Goal: Task Accomplishment & Management: Use online tool/utility

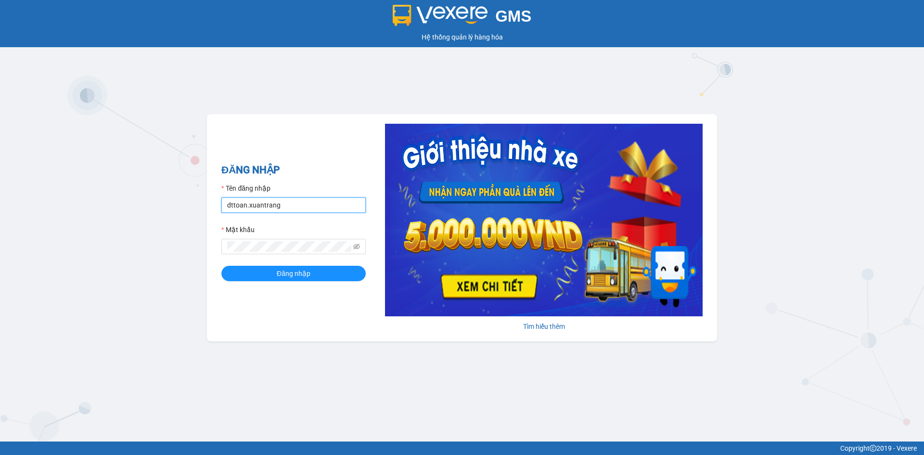
drag, startPoint x: 191, startPoint y: 204, endPoint x: 125, endPoint y: 204, distance: 66.9
click at [125, 204] on div "GMS Hệ thống quản lý hàng hóa ĐĂNG NHẬP Tên đăng nhập dttoan.xuantrang Mật khẩu…" at bounding box center [462, 220] width 924 height 441
type input "thuong.xuantrang"
click at [137, 249] on div "GMS Hệ thống quản lý hàng hóa ĐĂNG NHẬP Tên đăng nhập thuong.xuantrang Mật khẩu…" at bounding box center [462, 220] width 924 height 441
click at [221, 266] on button "Đăng nhập" at bounding box center [293, 273] width 144 height 15
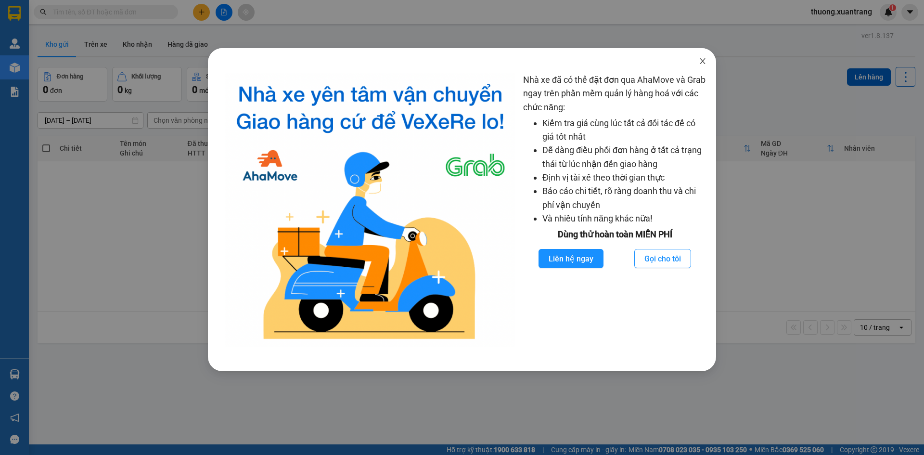
click at [699, 60] on icon "close" at bounding box center [702, 61] width 8 height 8
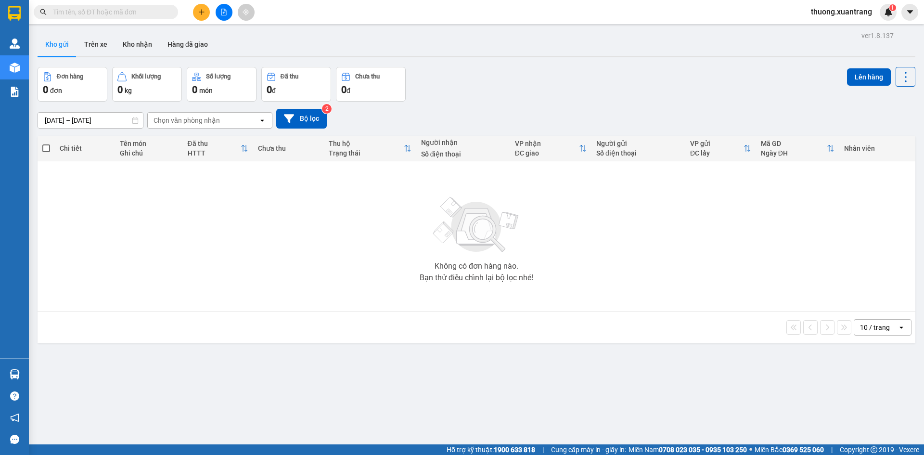
click at [104, 4] on div "Kết quả tìm kiếm ( 0 ) Bộ lọc No Data" at bounding box center [94, 12] width 188 height 17
click at [107, 9] on input "text" at bounding box center [110, 12] width 114 height 11
paste input "0979577868"
type input "0979577868"
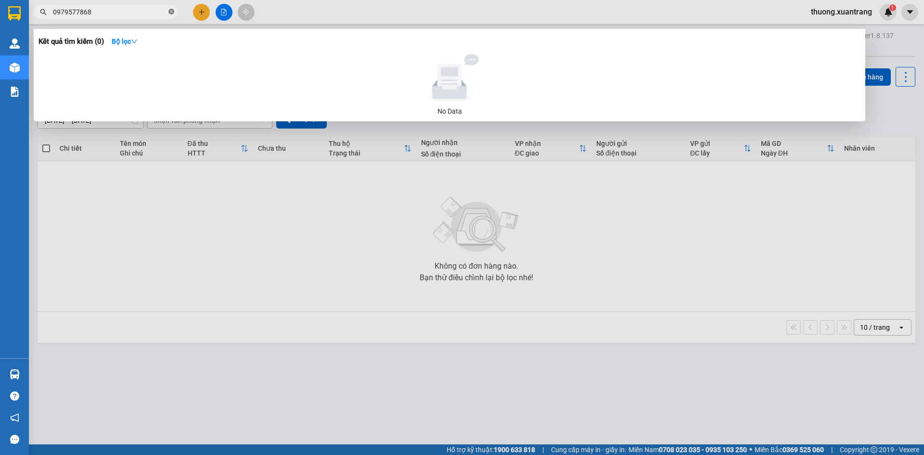
click at [173, 12] on icon "close-circle" at bounding box center [171, 12] width 6 height 6
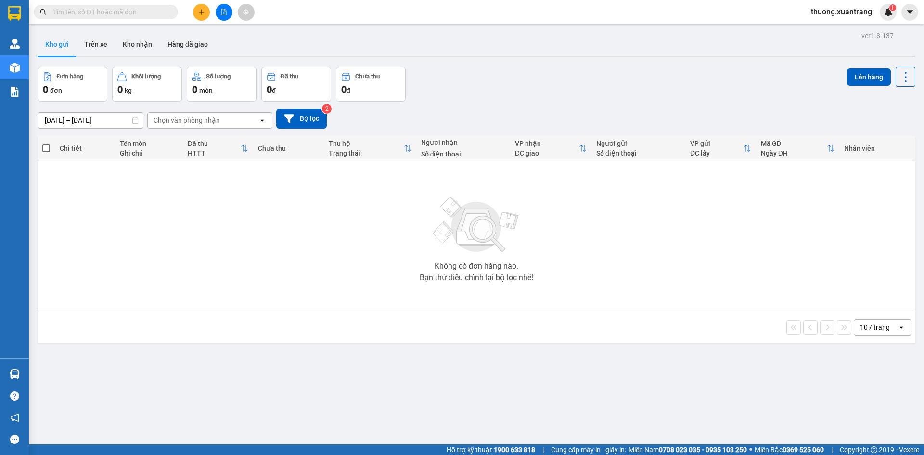
click at [152, 13] on input "text" at bounding box center [110, 12] width 114 height 11
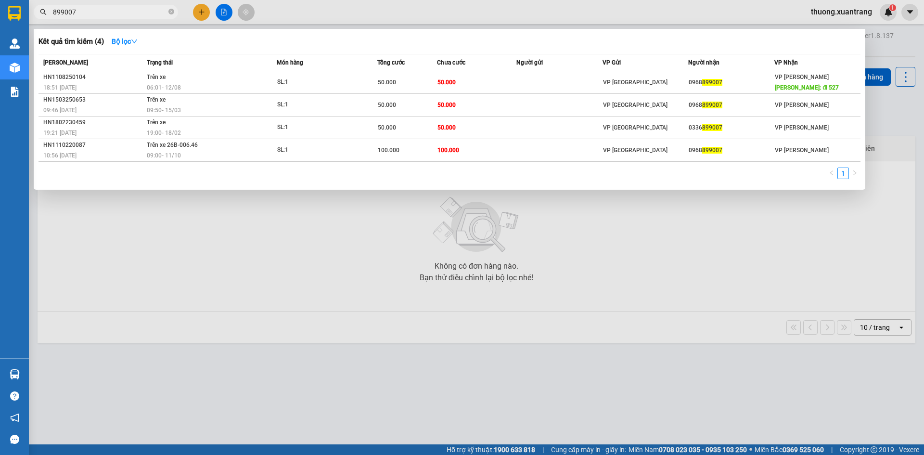
type input "899007"
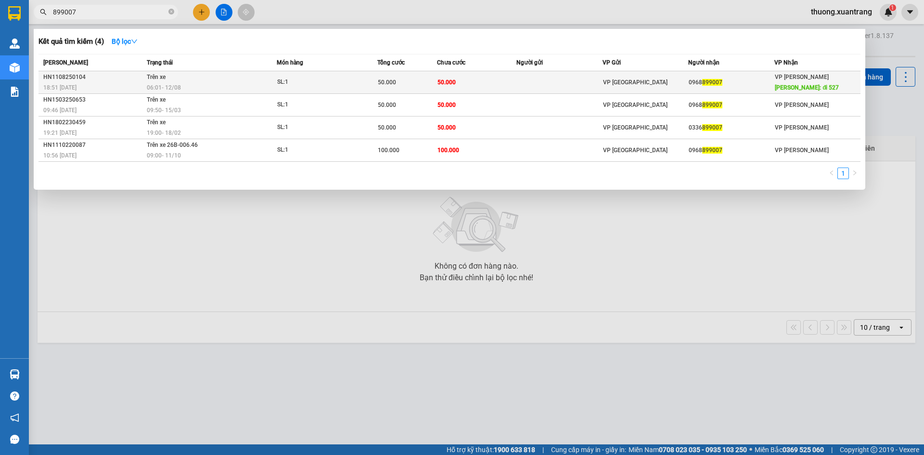
click at [288, 88] on td "SL: 1" at bounding box center [327, 82] width 101 height 23
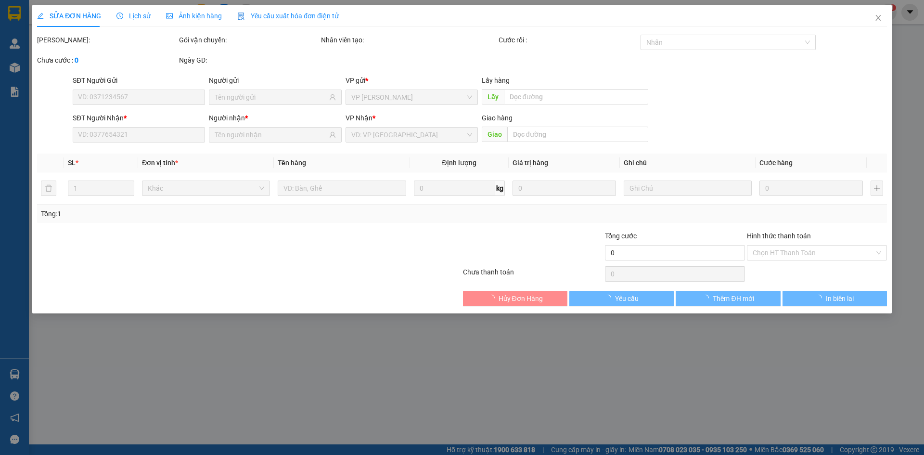
click at [203, 23] on div "Ảnh kiện hàng" at bounding box center [194, 16] width 56 height 22
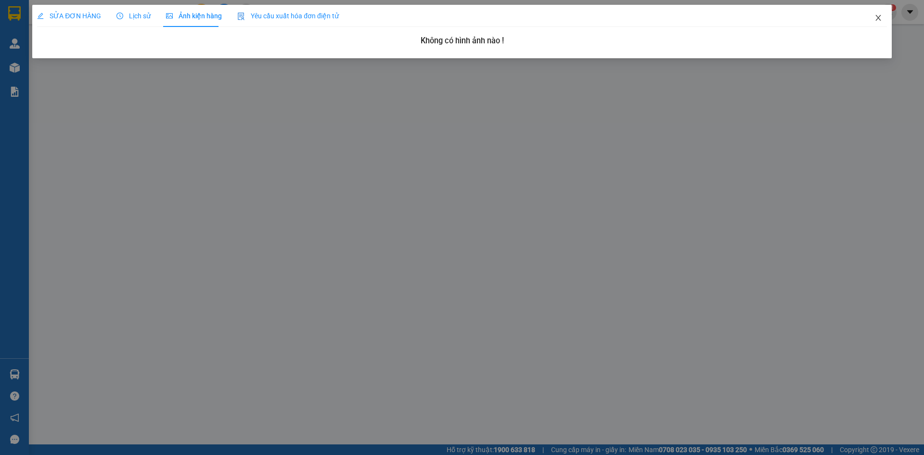
click at [882, 19] on span "Close" at bounding box center [877, 18] width 27 height 27
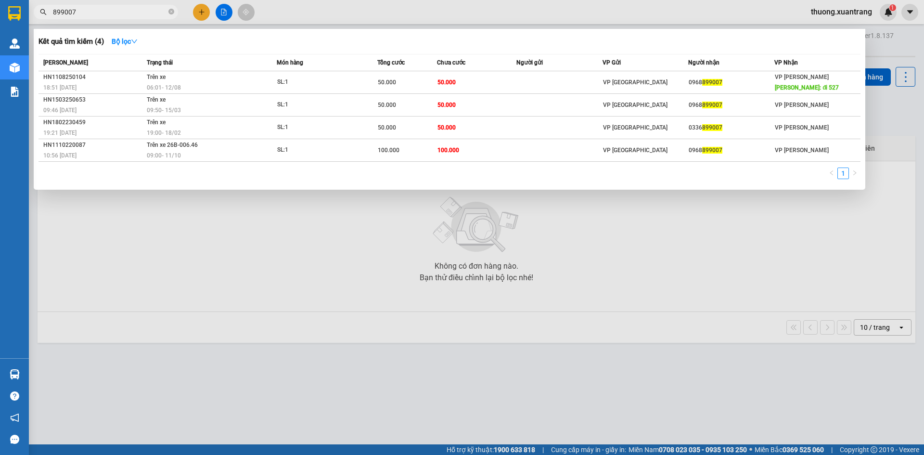
click at [120, 10] on input "899007" at bounding box center [110, 12] width 114 height 11
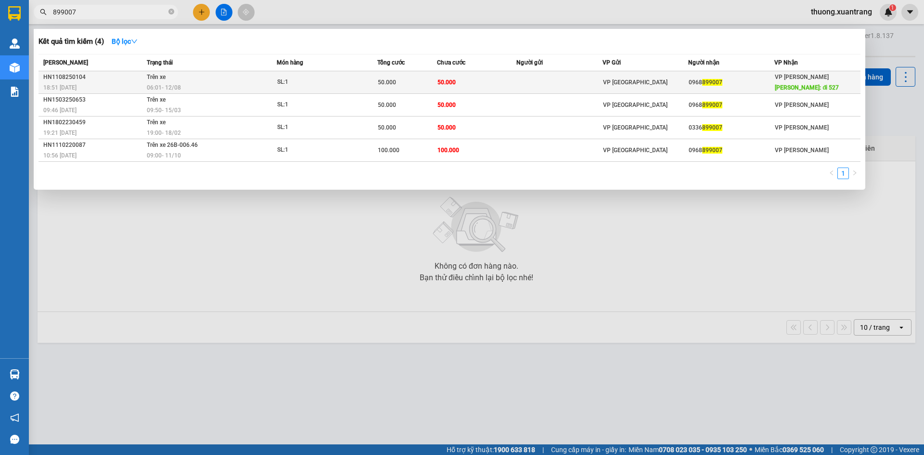
click at [166, 81] on td "Trên xe 06:01 - 12/08" at bounding box center [210, 82] width 132 height 23
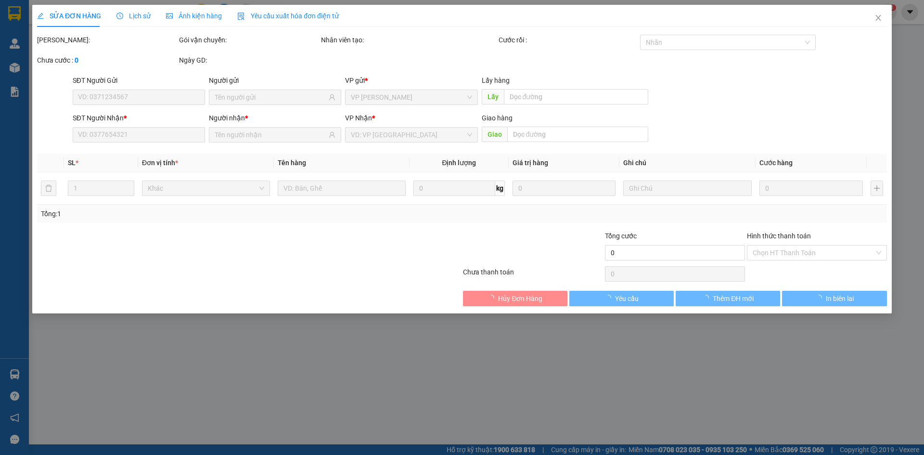
type input "0968899007"
type input "đi 527"
type input "50.000"
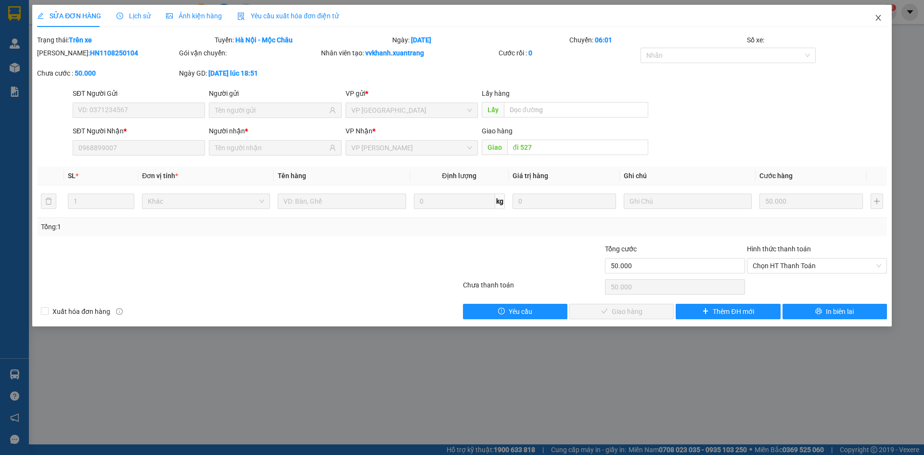
click at [876, 18] on icon "close" at bounding box center [878, 18] width 8 height 8
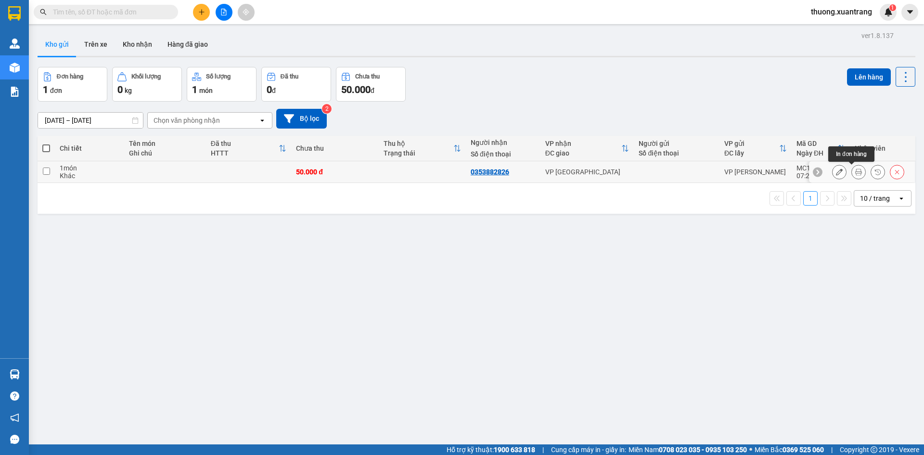
click at [851, 168] on button at bounding box center [857, 172] width 13 height 17
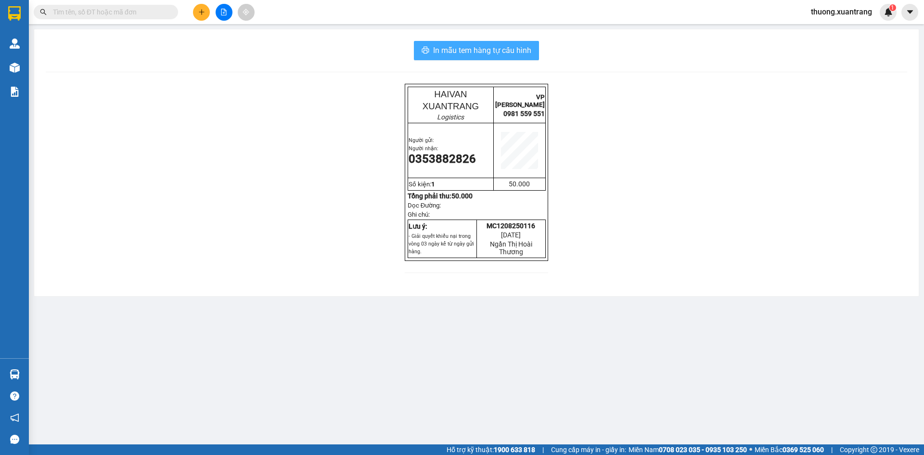
click at [474, 51] on span "In mẫu tem hàng tự cấu hình" at bounding box center [482, 50] width 98 height 12
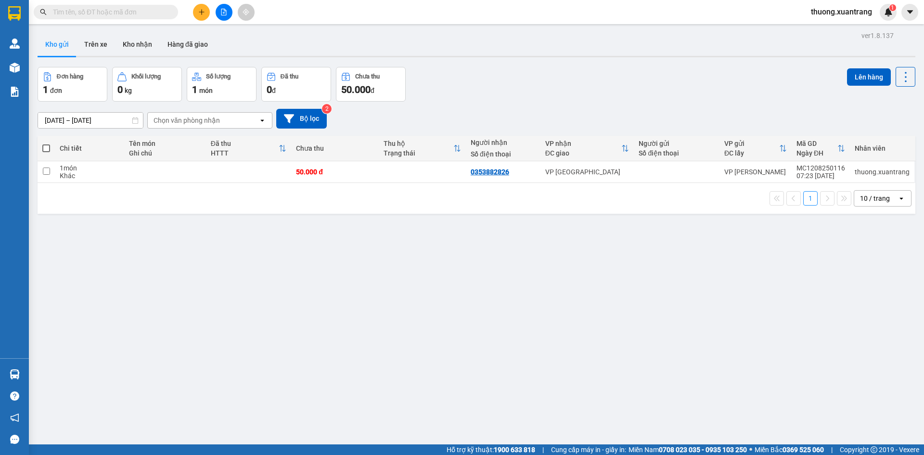
click at [82, 13] on input "text" at bounding box center [110, 12] width 114 height 11
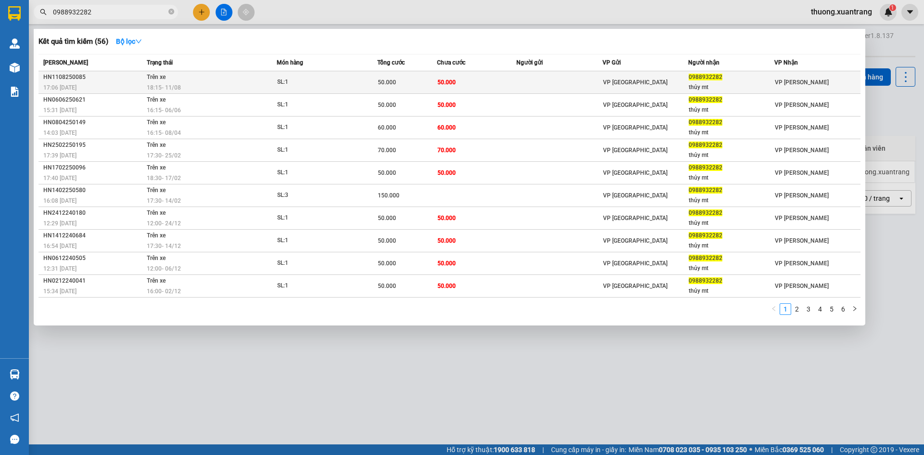
type input "0988932282"
click at [277, 84] on div "SL: 1" at bounding box center [313, 82] width 72 height 11
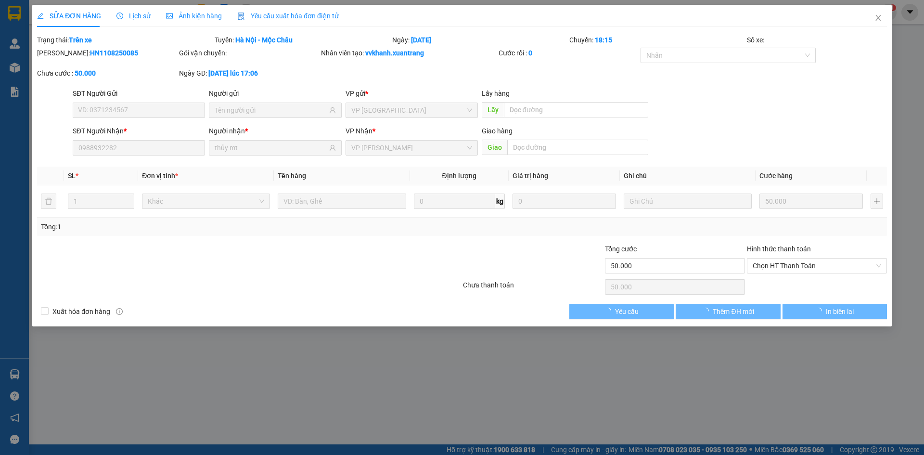
click at [200, 19] on span "Ảnh kiện hàng" at bounding box center [194, 16] width 56 height 8
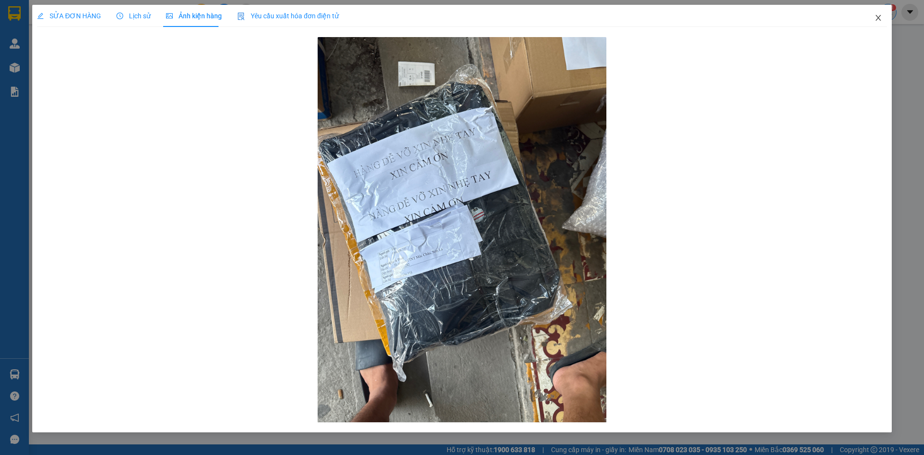
click at [881, 17] on icon "close" at bounding box center [878, 18] width 8 height 8
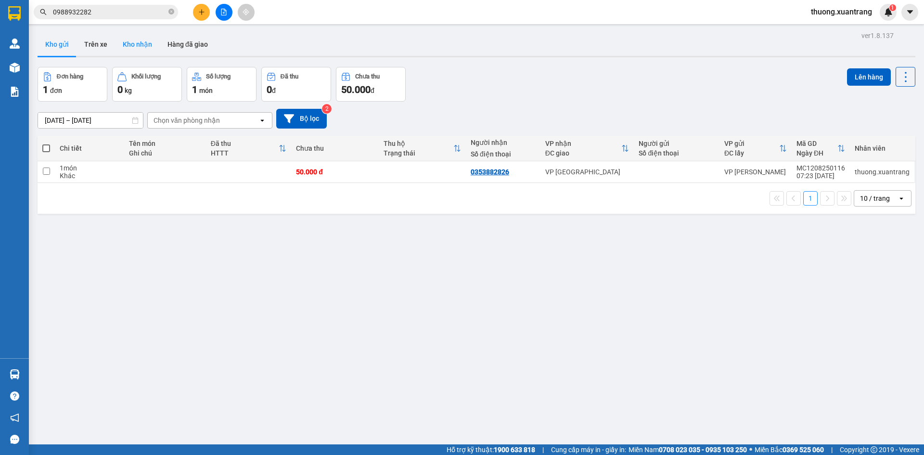
click at [130, 45] on button "Kho nhận" at bounding box center [137, 44] width 45 height 23
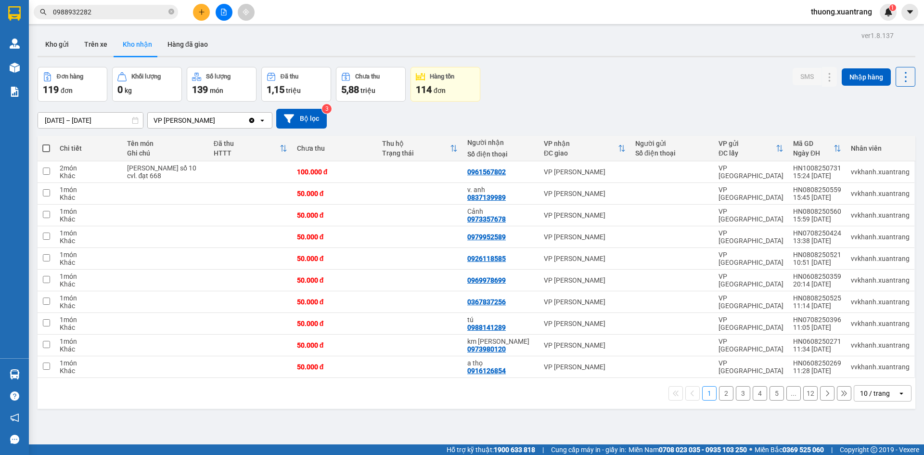
click at [105, 7] on input "0988932282" at bounding box center [110, 12] width 114 height 11
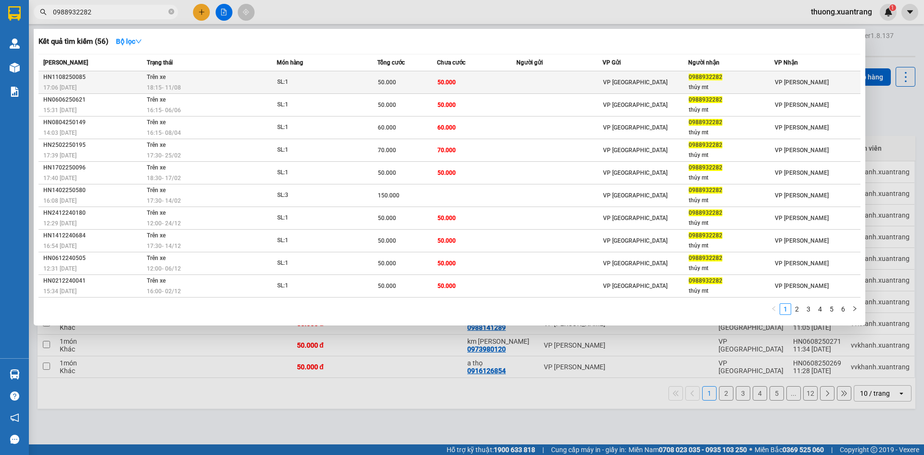
click at [273, 77] on td "Trên xe 18:15 - 11/08" at bounding box center [210, 82] width 132 height 23
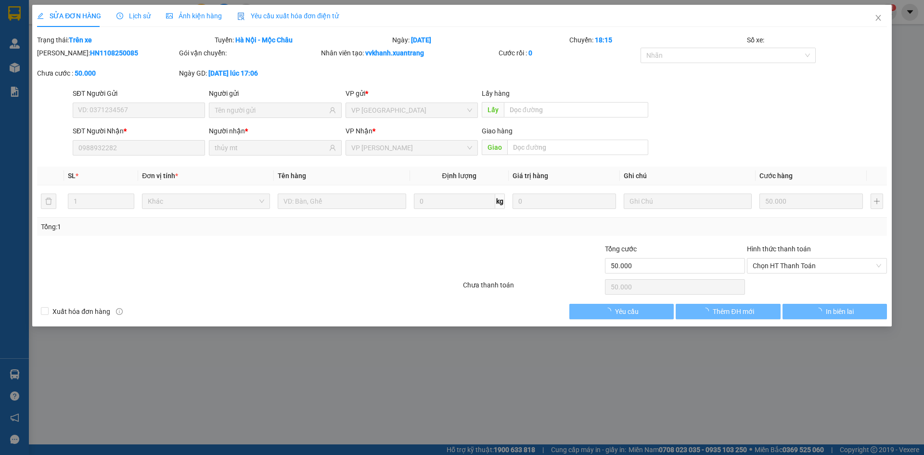
click at [187, 19] on span "Ảnh kiện hàng" at bounding box center [194, 16] width 56 height 8
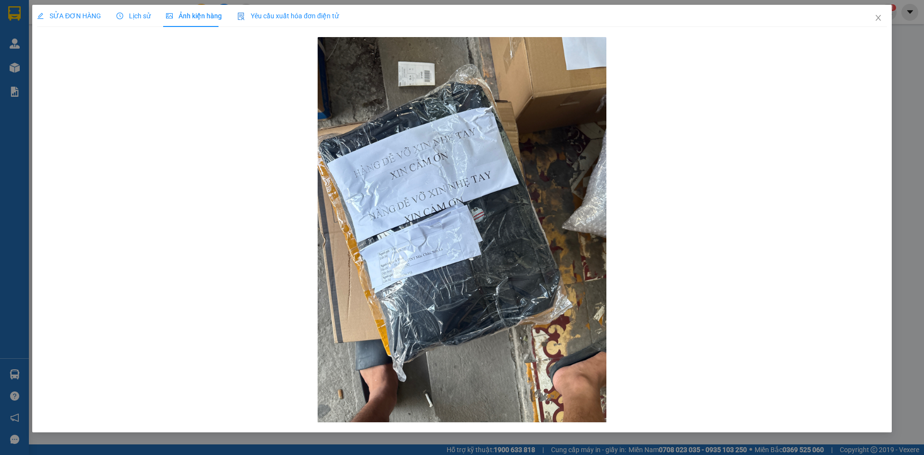
click at [123, 21] on div "Lịch sử" at bounding box center [133, 16] width 34 height 11
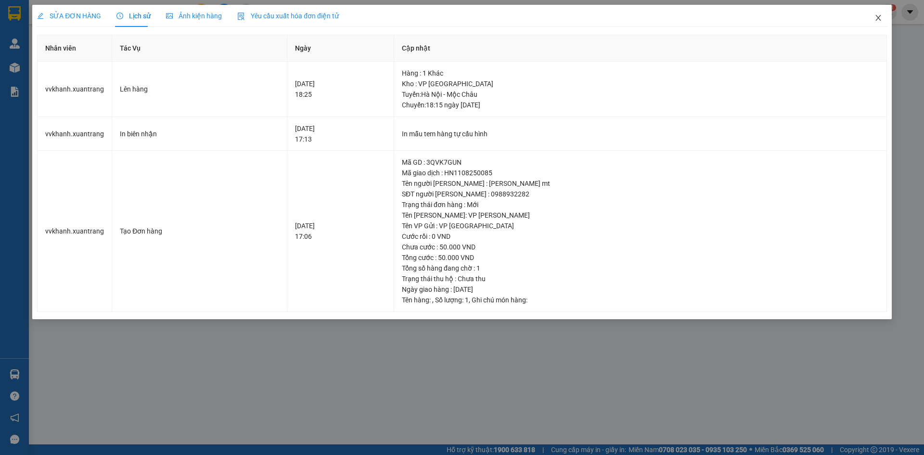
click at [871, 17] on span "Close" at bounding box center [877, 18] width 27 height 27
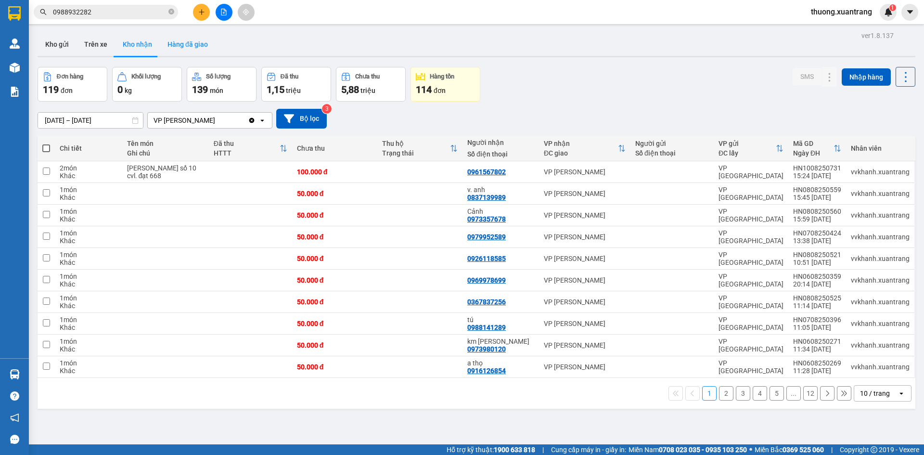
click at [195, 49] on button "Hàng đã giao" at bounding box center [188, 44] width 56 height 23
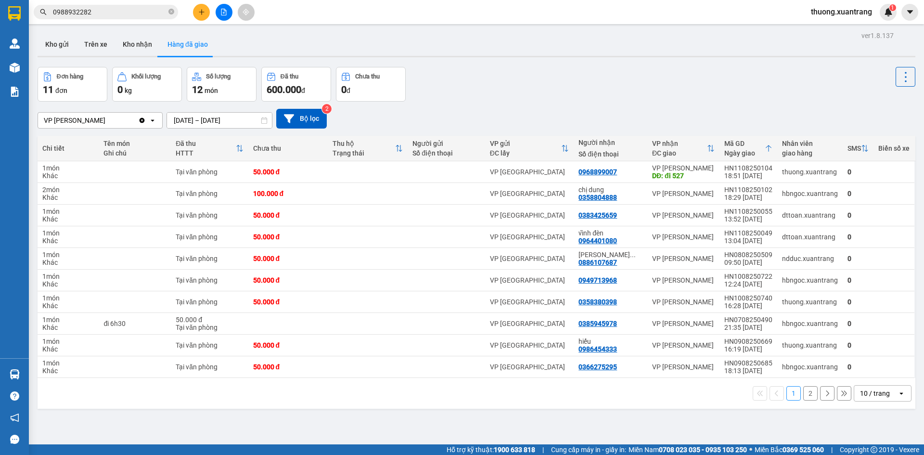
click at [864, 394] on div "10 / trang" at bounding box center [875, 393] width 30 height 10
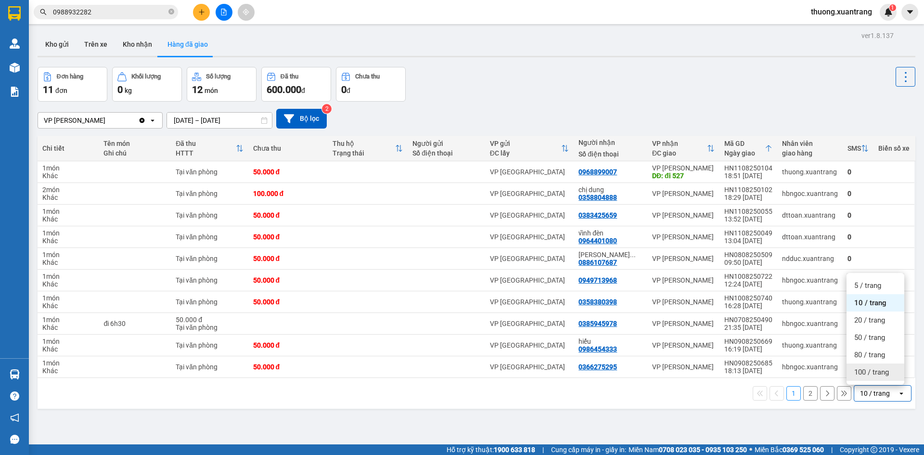
click at [870, 376] on span "100 / trang" at bounding box center [871, 372] width 35 height 10
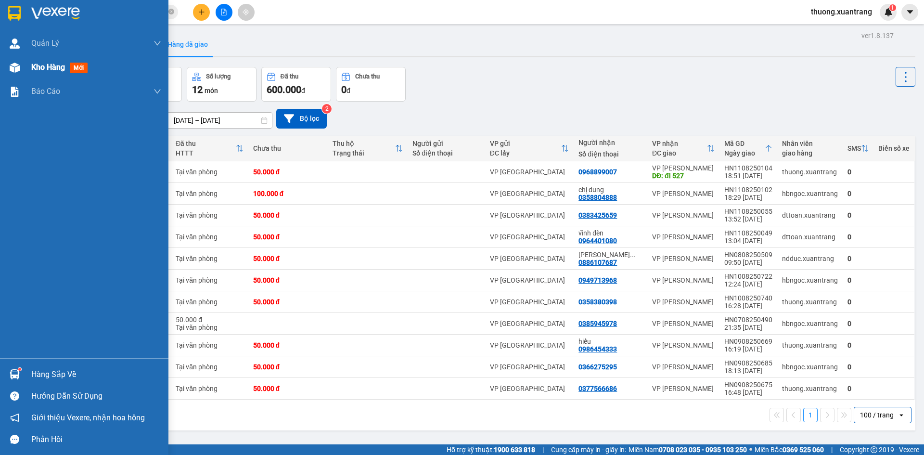
click at [25, 71] on div "Kho hàng mới" at bounding box center [84, 67] width 168 height 24
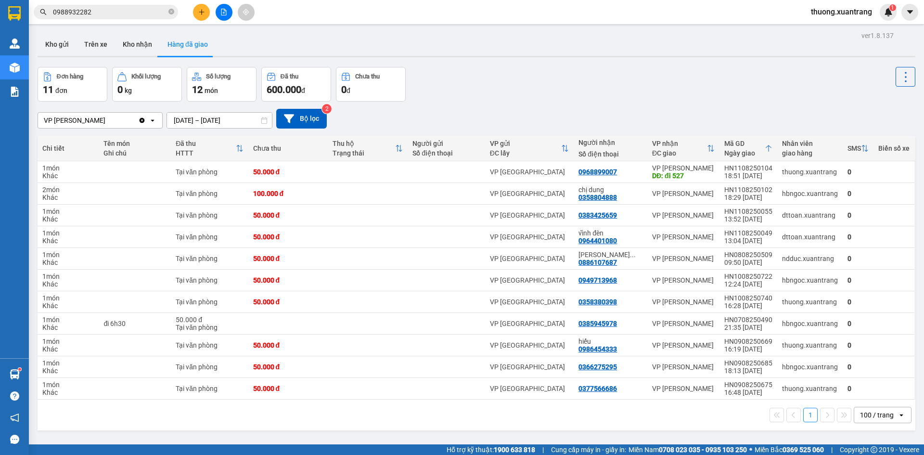
click at [67, 71] on button "Đơn hàng 11 đơn" at bounding box center [73, 84] width 70 height 35
click at [46, 40] on button "Kho gửi" at bounding box center [57, 44] width 39 height 23
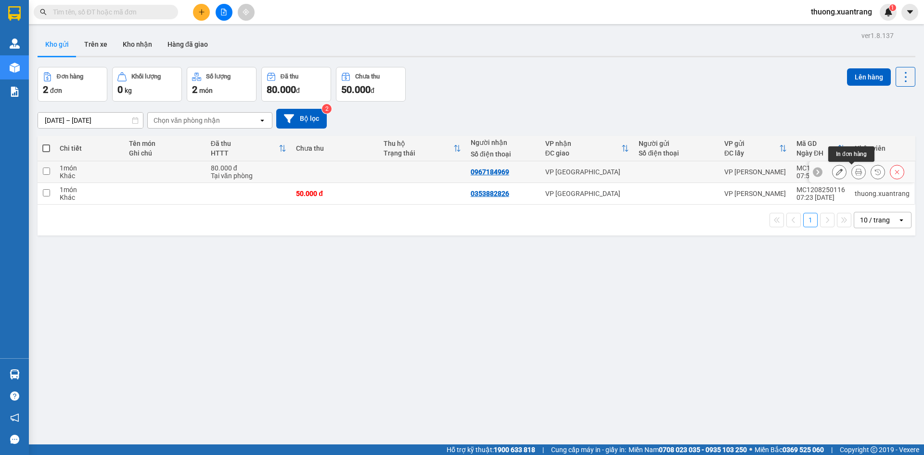
click at [851, 173] on button at bounding box center [857, 172] width 13 height 17
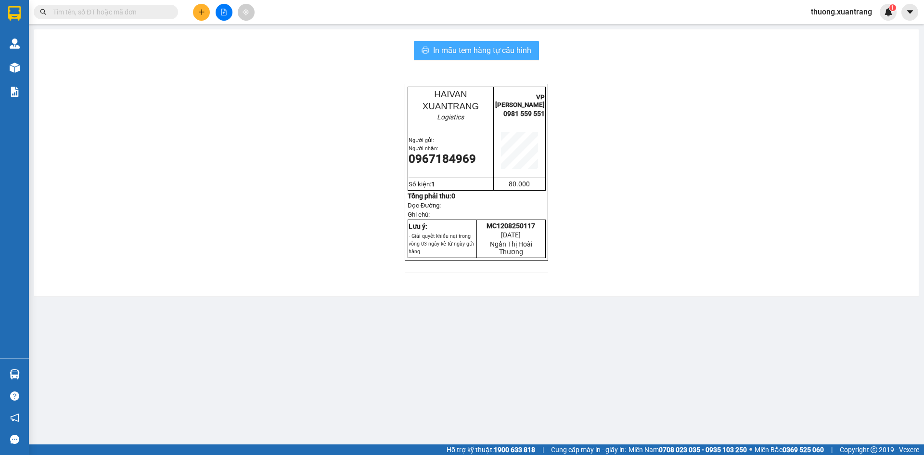
click at [482, 52] on span "In mẫu tem hàng tự cấu hình" at bounding box center [482, 50] width 98 height 12
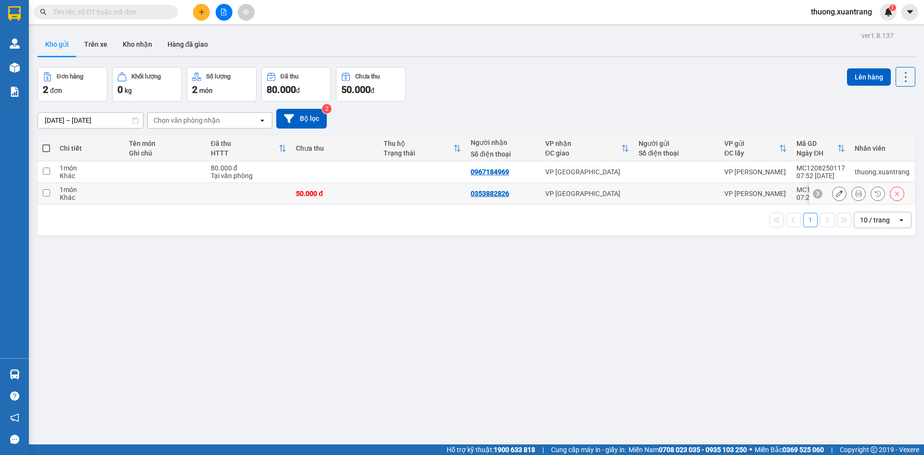
drag, startPoint x: 415, startPoint y: 190, endPoint x: 424, endPoint y: 188, distance: 8.8
click at [415, 190] on td at bounding box center [422, 194] width 87 height 22
checkbox input "true"
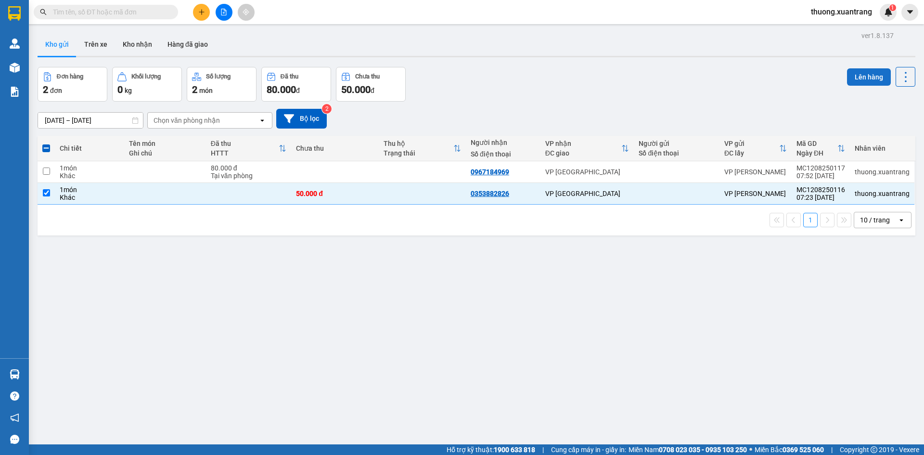
click at [852, 79] on button "Lên hàng" at bounding box center [869, 76] width 44 height 17
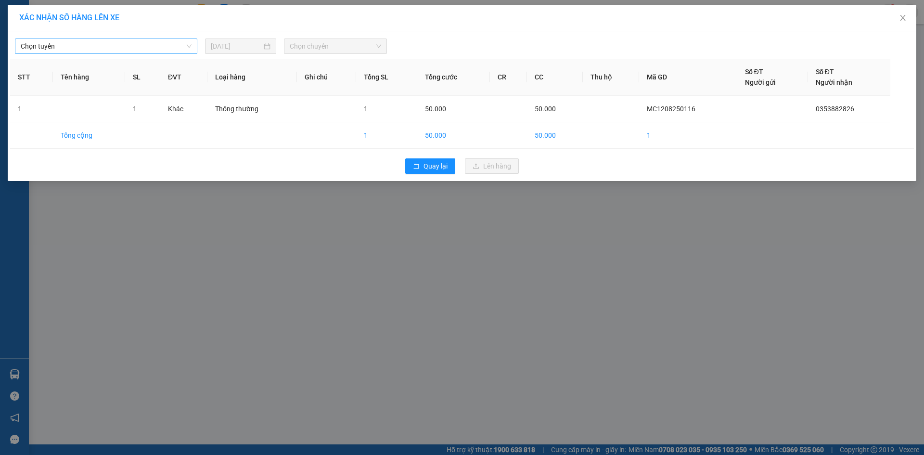
click at [52, 51] on span "Chọn tuyến" at bounding box center [106, 46] width 171 height 14
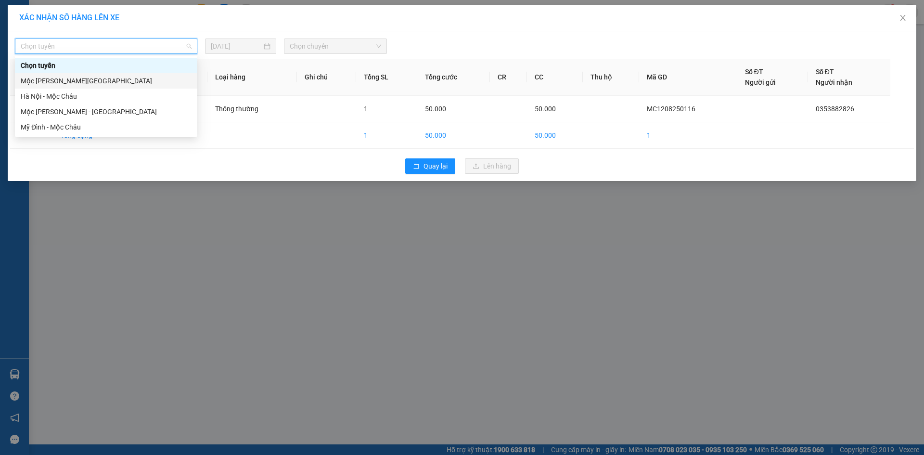
click at [62, 82] on div "Mộc Châu - Hà Nội" at bounding box center [106, 81] width 171 height 11
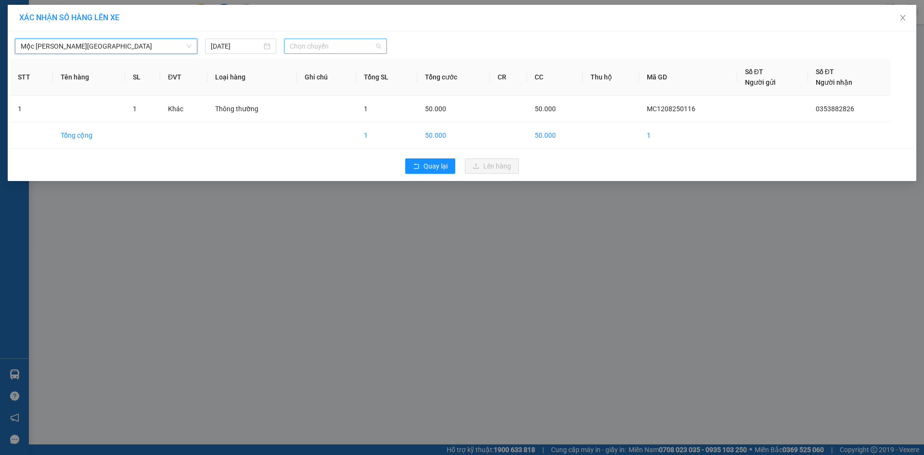
click at [324, 47] on span "Chọn chuyến" at bounding box center [335, 46] width 91 height 14
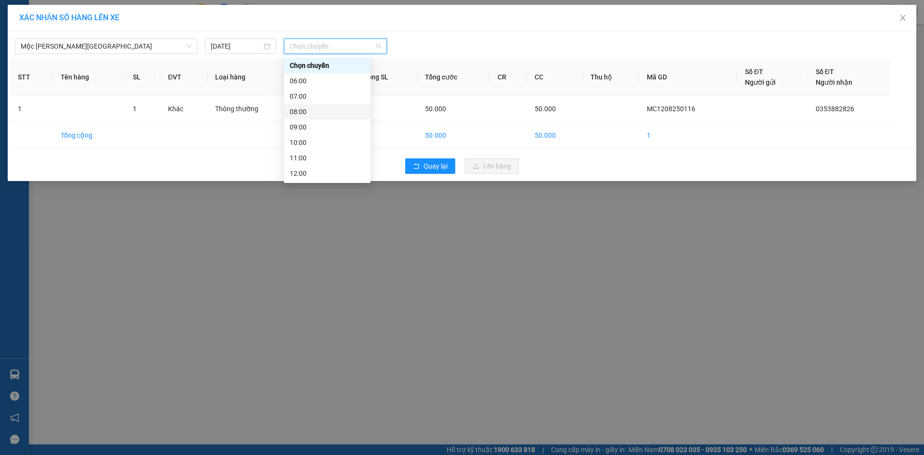
click at [325, 115] on div "08:00" at bounding box center [327, 111] width 75 height 11
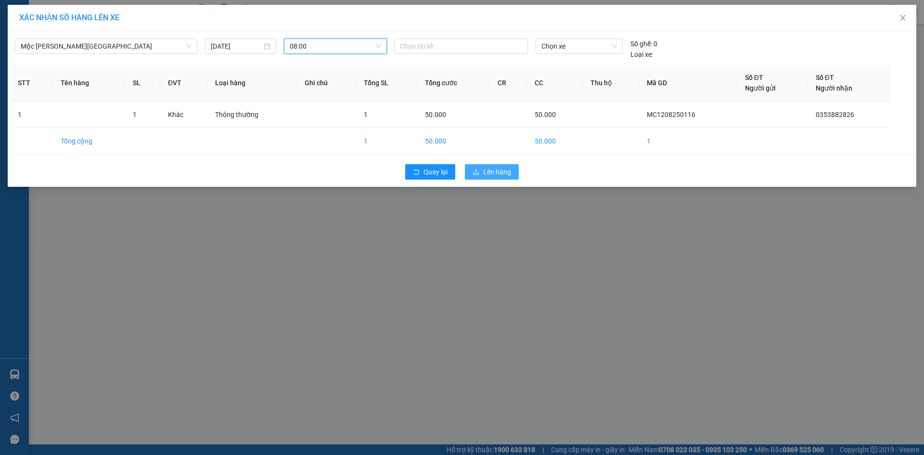
click at [499, 176] on span "Lên hàng" at bounding box center [497, 171] width 28 height 11
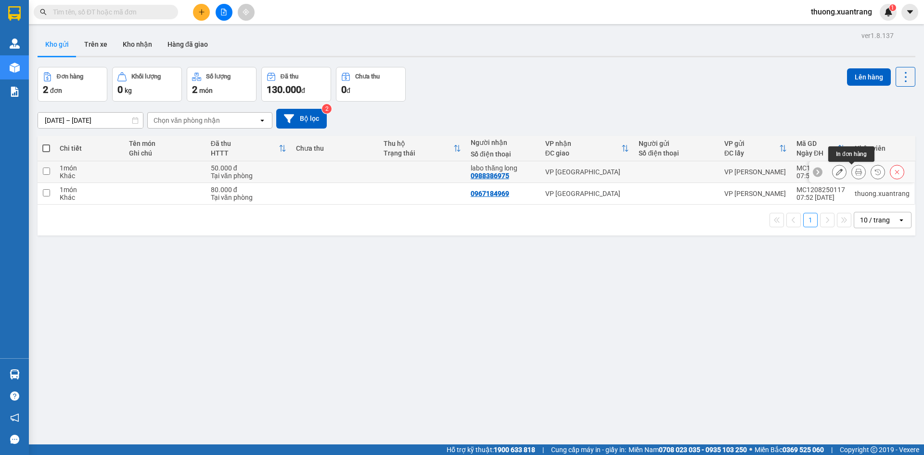
click at [855, 174] on icon at bounding box center [858, 171] width 7 height 7
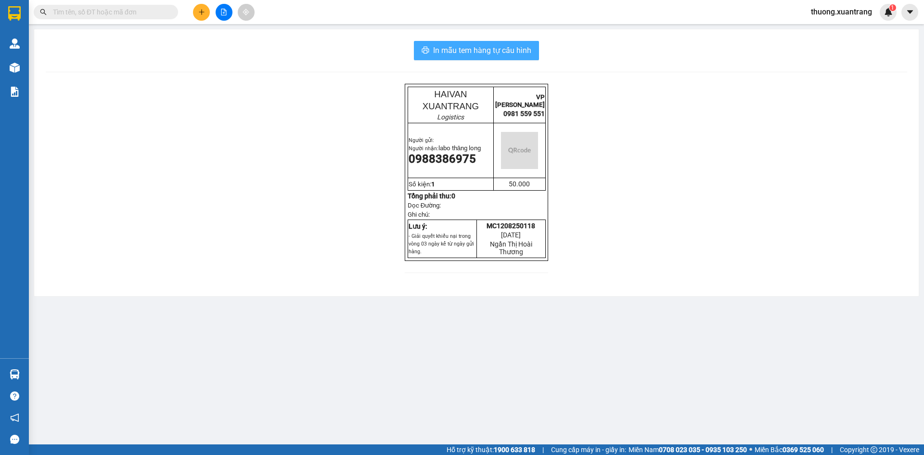
click at [486, 47] on span "In mẫu tem hàng tự cấu hình" at bounding box center [482, 50] width 98 height 12
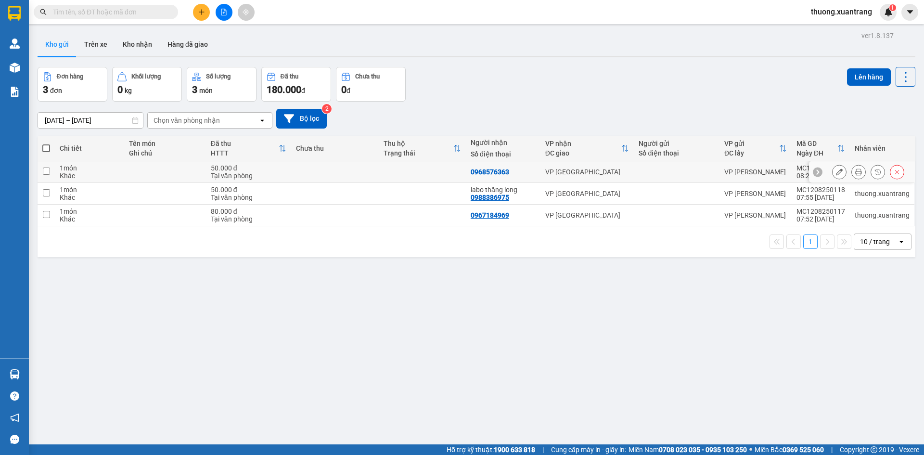
click at [855, 171] on icon at bounding box center [858, 171] width 7 height 7
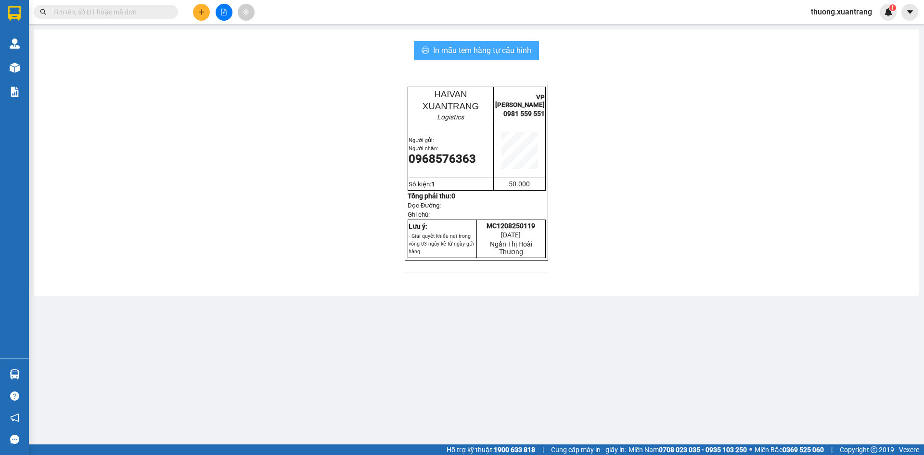
click at [508, 49] on span "In mẫu tem hàng tự cấu hình" at bounding box center [482, 50] width 98 height 12
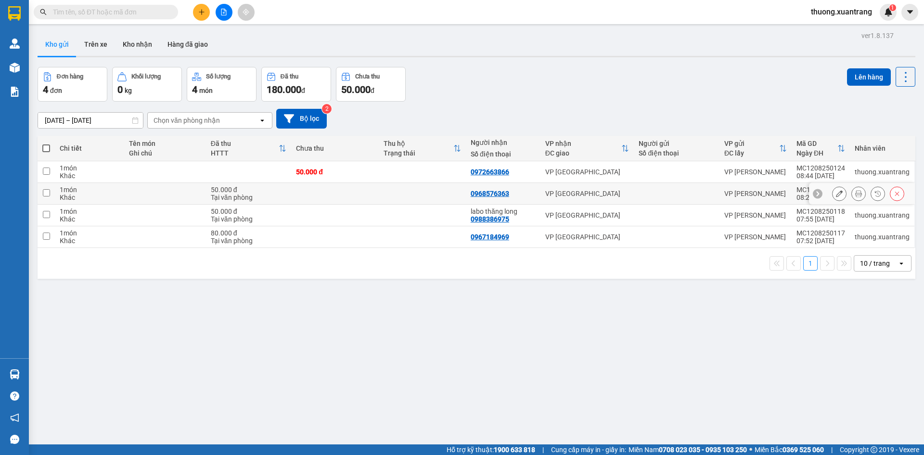
click at [306, 192] on td at bounding box center [334, 194] width 87 height 22
checkbox input "true"
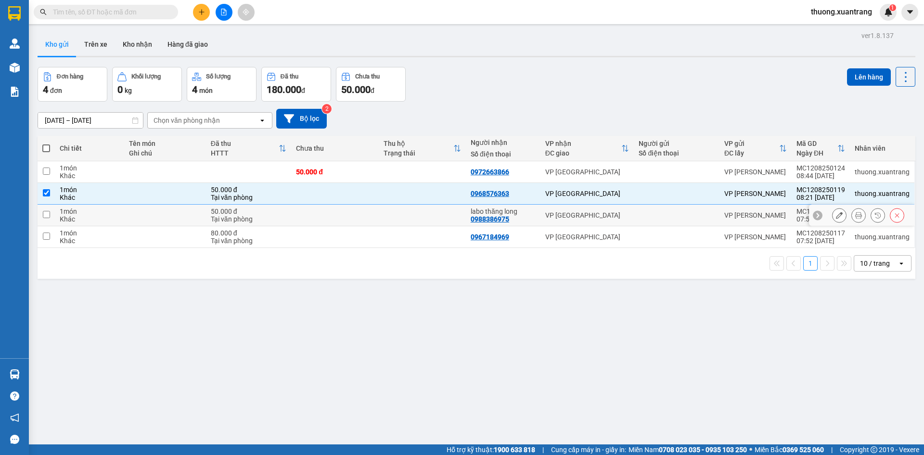
click at [295, 219] on td at bounding box center [334, 215] width 87 height 22
checkbox input "true"
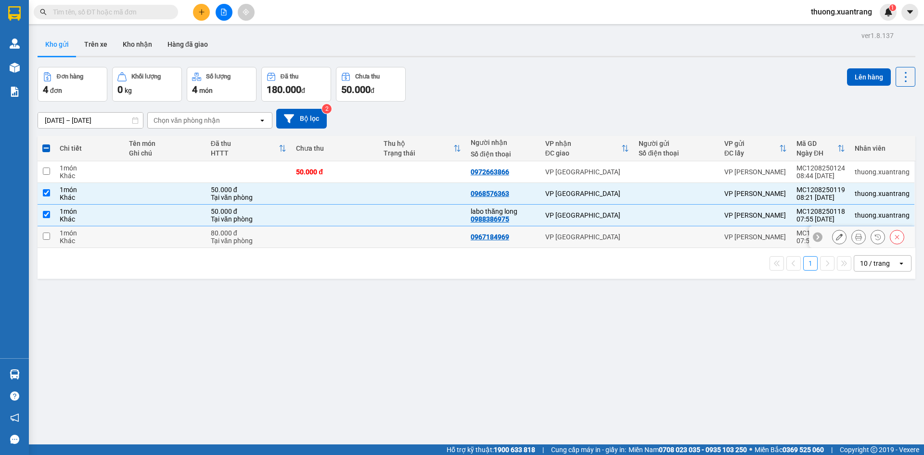
click at [291, 245] on td at bounding box center [334, 237] width 87 height 22
checkbox input "true"
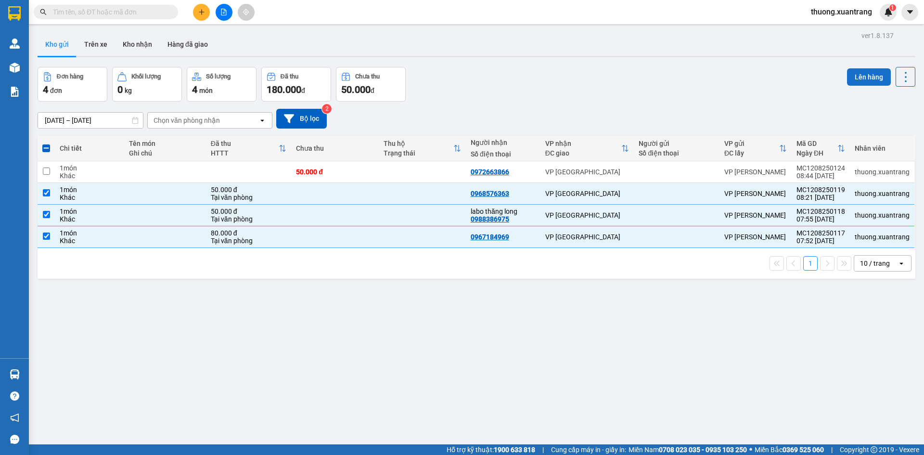
click at [863, 81] on button "Lên hàng" at bounding box center [869, 76] width 44 height 17
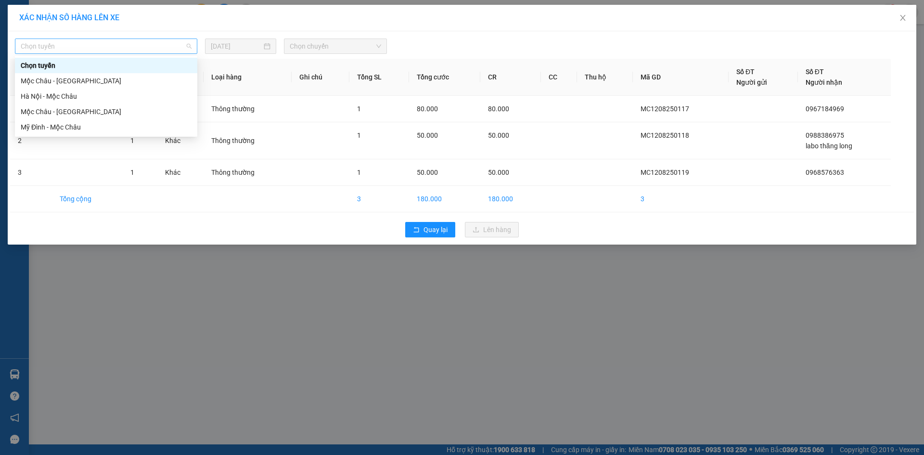
click at [115, 42] on span "Chọn tuyến" at bounding box center [106, 46] width 171 height 14
click at [110, 75] on div "Mộc Châu - [GEOGRAPHIC_DATA]" at bounding box center [106, 80] width 182 height 15
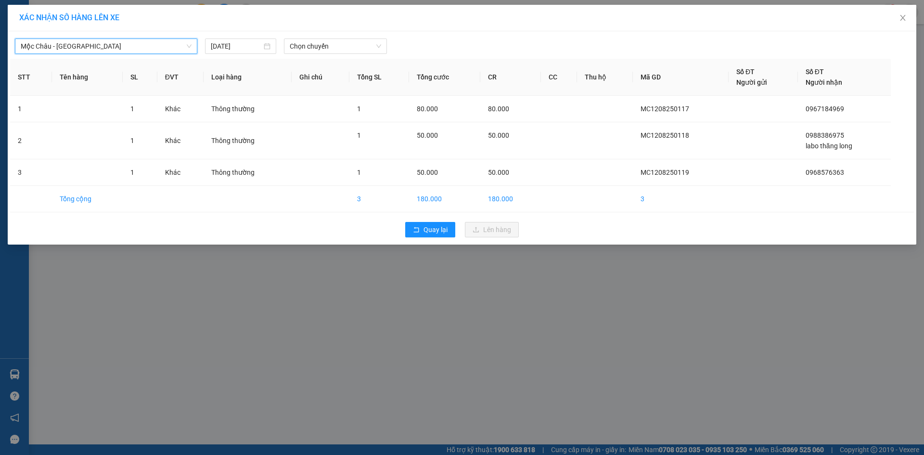
click at [314, 35] on div "Mộc Châu - [GEOGRAPHIC_DATA] [GEOGRAPHIC_DATA] - [GEOGRAPHIC_DATA] [DATE] Chọn …" at bounding box center [461, 44] width 903 height 20
drag, startPoint x: 326, startPoint y: 63, endPoint x: 328, endPoint y: 57, distance: 5.6
click at [326, 63] on th "Ghi chú" at bounding box center [321, 77] width 58 height 37
click at [328, 47] on span "Chọn chuyến" at bounding box center [335, 46] width 91 height 14
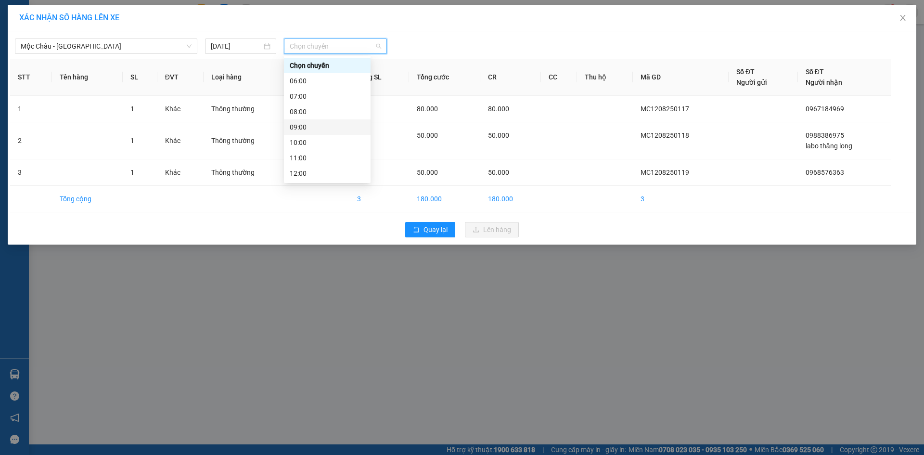
click at [311, 128] on div "09:00" at bounding box center [327, 127] width 75 height 11
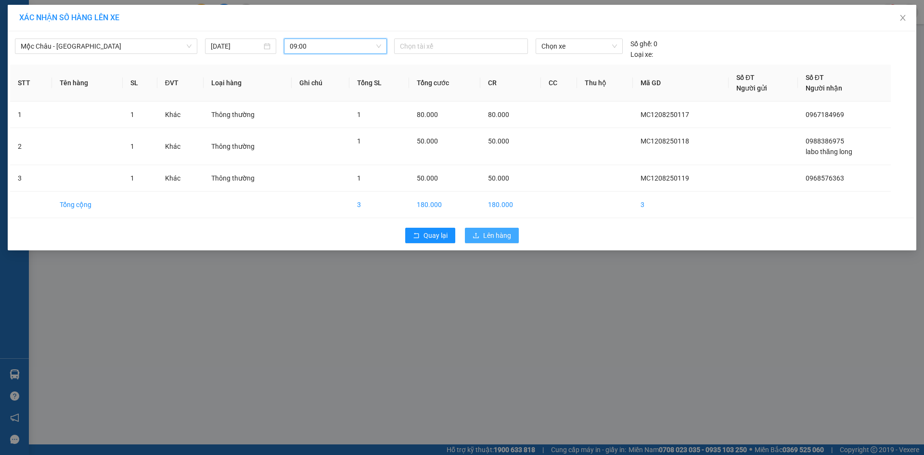
click at [488, 235] on span "Lên hàng" at bounding box center [497, 235] width 28 height 11
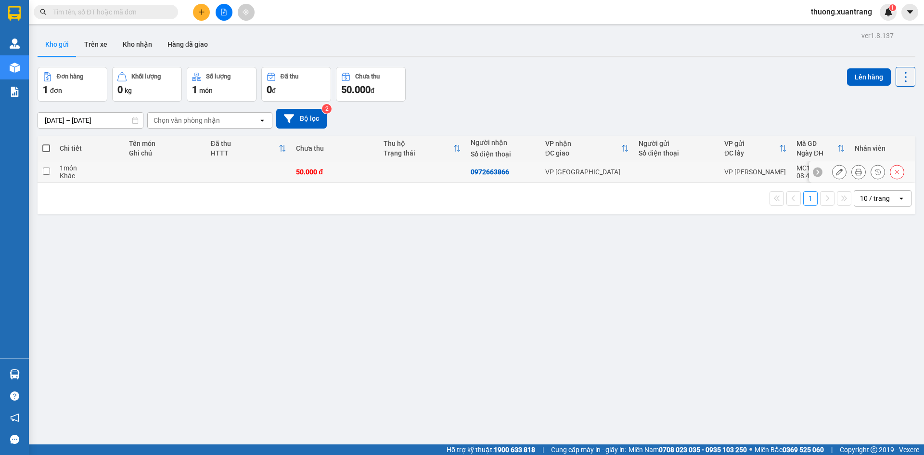
click at [855, 172] on icon at bounding box center [858, 171] width 7 height 7
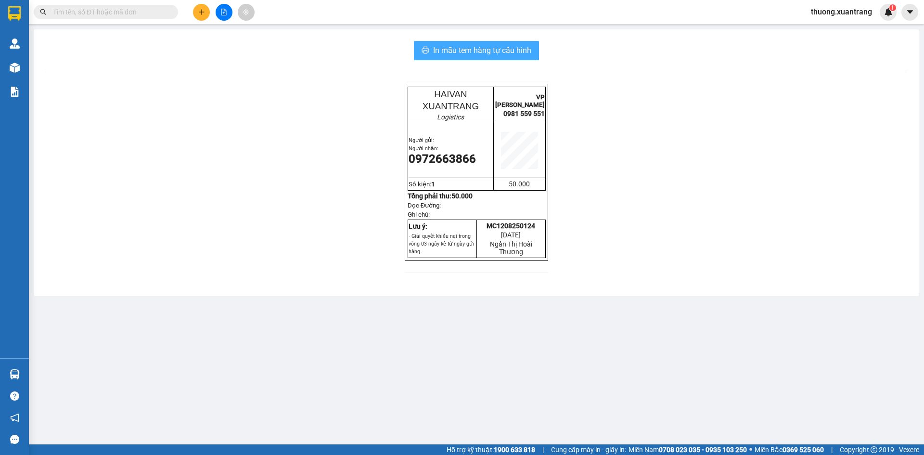
click at [516, 58] on button "In mẫu tem hàng tự cấu hình" at bounding box center [476, 50] width 125 height 19
